Goal: Task Accomplishment & Management: Manage account settings

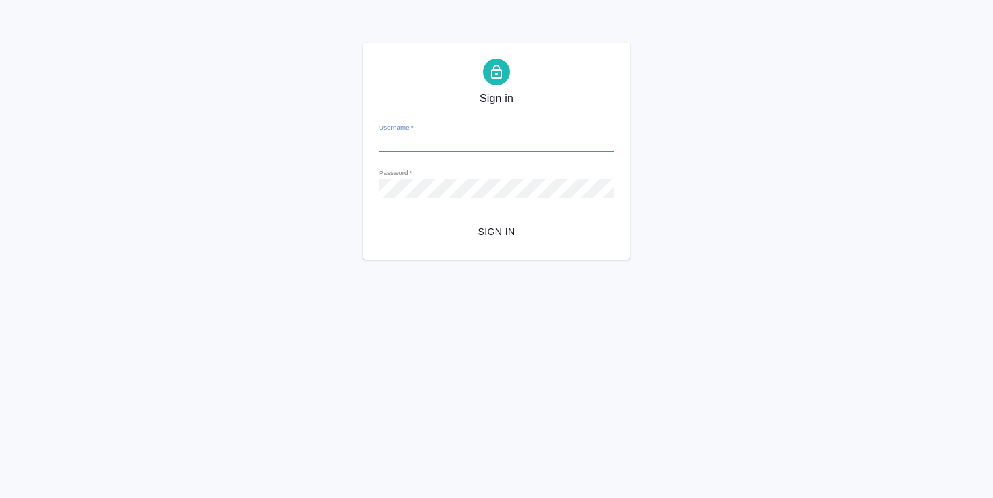
type input "[PERSON_NAME][EMAIL_ADDRESS][DOMAIN_NAME]"
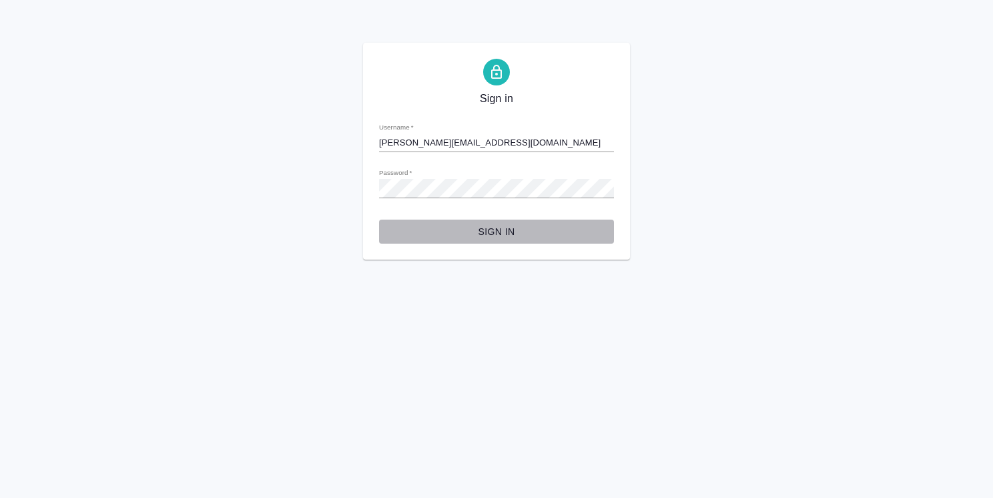
click at [503, 234] on span "Sign in" at bounding box center [496, 231] width 213 height 17
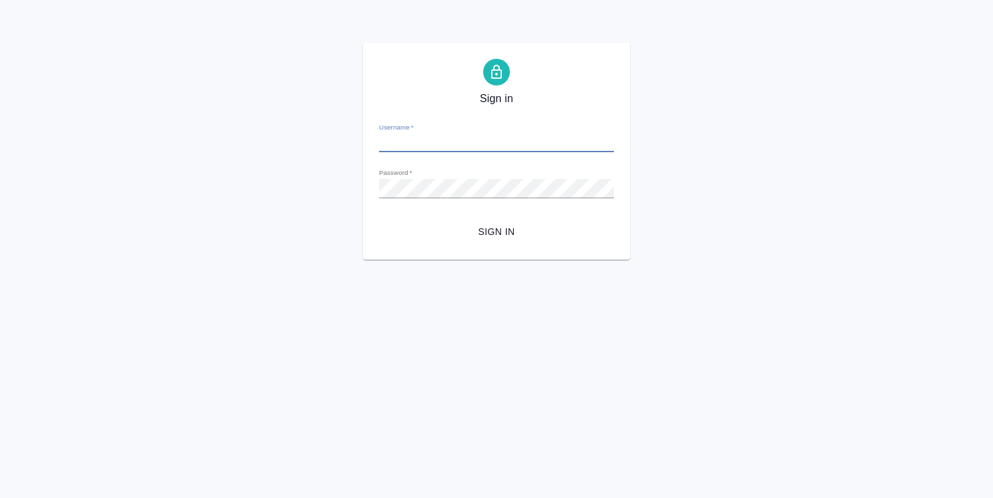
type input "[PERSON_NAME][EMAIL_ADDRESS][DOMAIN_NAME]"
click at [924, 121] on div "Sign in Username   * o.usmanova@awatera.com Password   * urlPath   * / Sign in" at bounding box center [496, 151] width 993 height 217
click at [294, 207] on div "Sign in Username   * o.usmanova@awatera.com Password   * urlPath   * / Sign in" at bounding box center [496, 151] width 993 height 217
click at [675, 222] on div "Sign in Username   * o.usmanova@awatera.com Password   * urlPath   * / Sign in" at bounding box center [496, 151] width 993 height 217
click at [518, 225] on span "Sign in" at bounding box center [496, 231] width 213 height 17
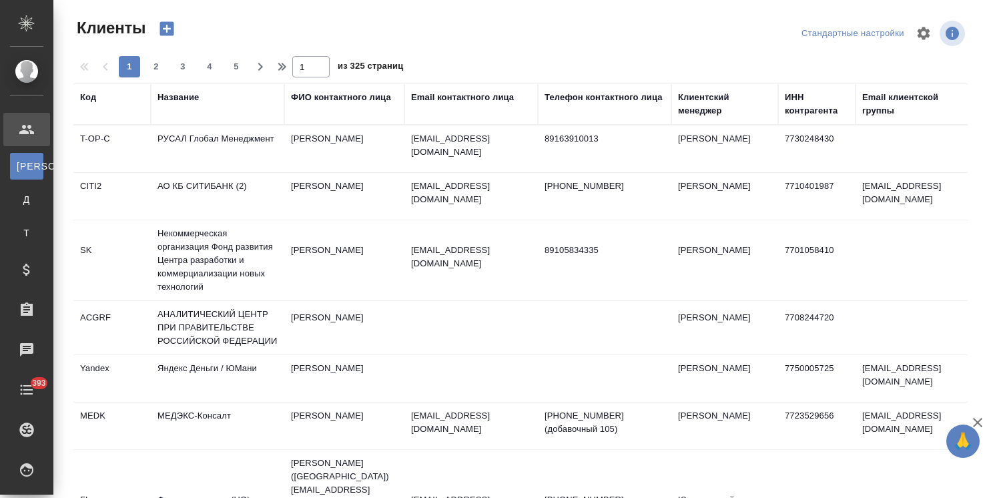
select select "RU"
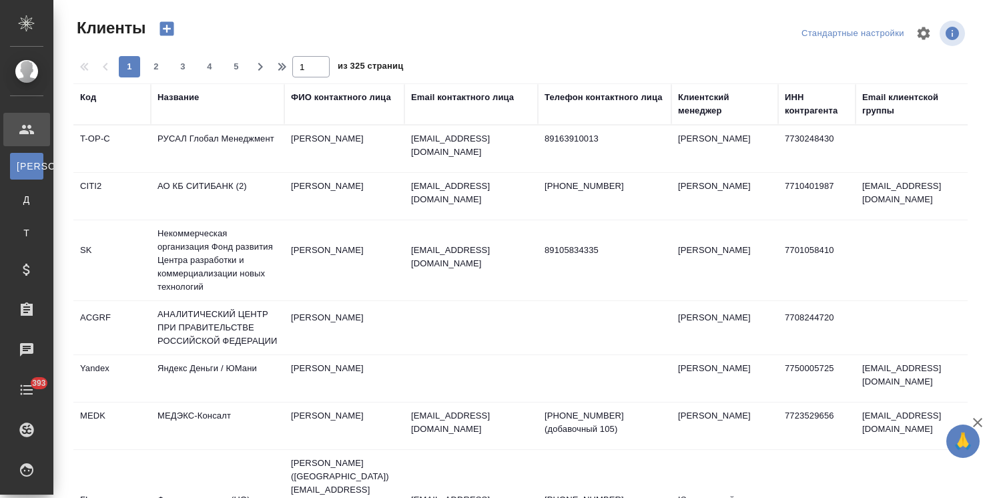
select select "RU"
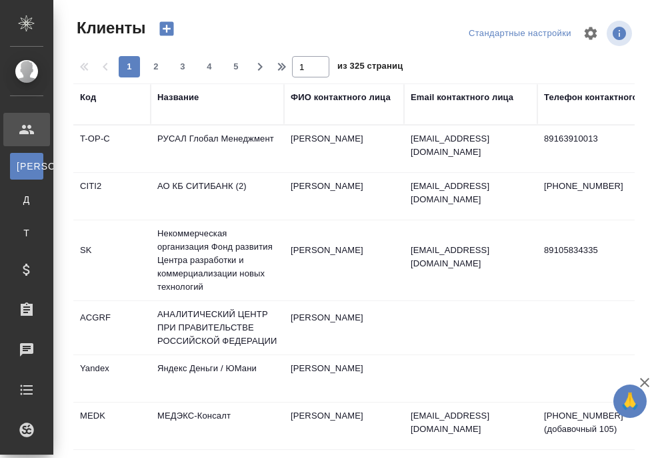
select select "RU"
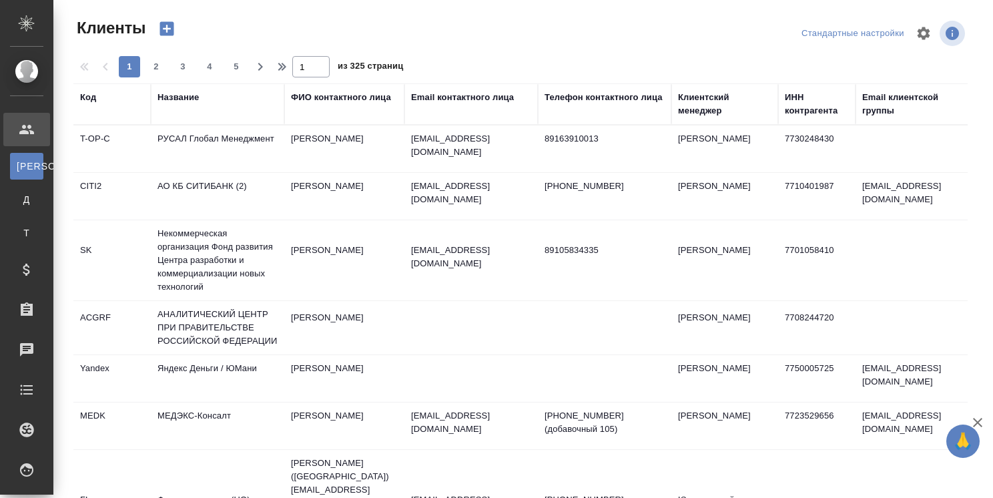
select select "RU"
